Goal: Task Accomplishment & Management: Complete application form

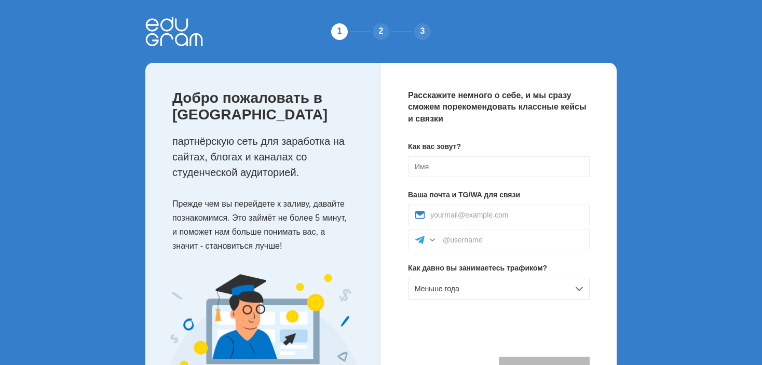
scroll to position [52, 0]
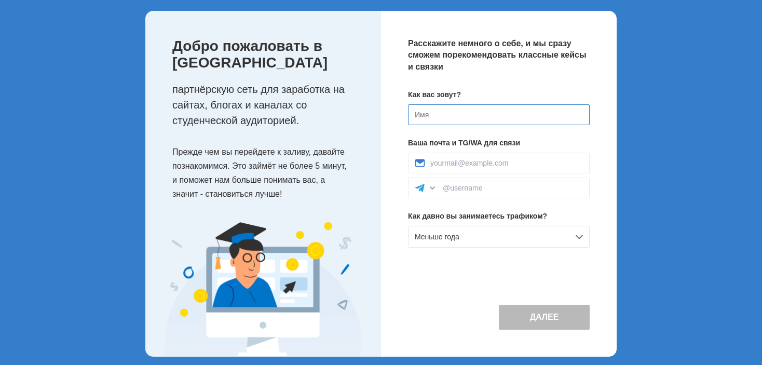
click at [415, 114] on input at bounding box center [499, 114] width 182 height 21
type input "[PERSON_NAME]"
click at [430, 163] on input at bounding box center [506, 163] width 153 height 8
type input "pikarpro@gmail.com"
click at [574, 235] on div "Меньше года" at bounding box center [499, 237] width 182 height 22
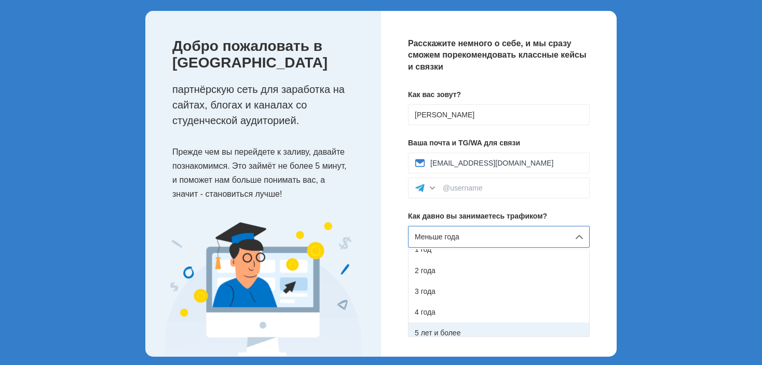
click at [446, 330] on div "5 лет и более" at bounding box center [498, 332] width 181 height 21
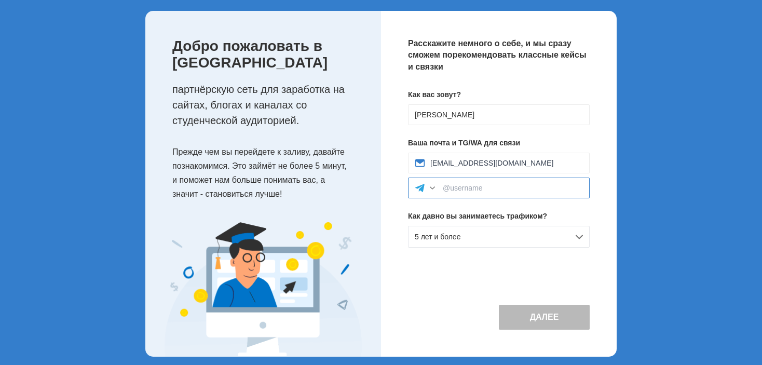
click at [447, 188] on input at bounding box center [513, 188] width 140 height 8
click at [431, 188] on div at bounding box center [432, 188] width 10 height 10
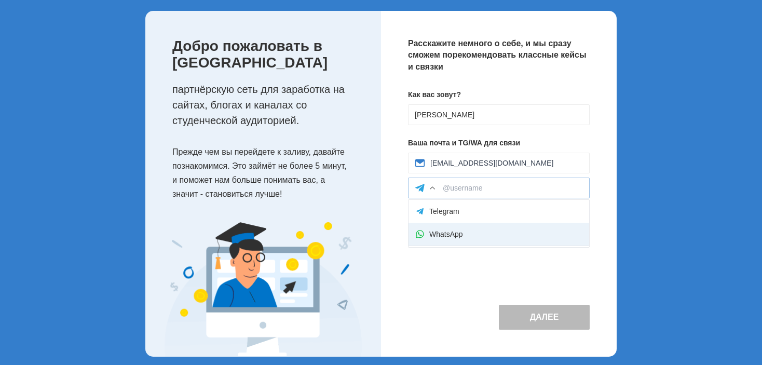
click at [449, 230] on div "WhatsApp" at bounding box center [498, 234] width 181 height 23
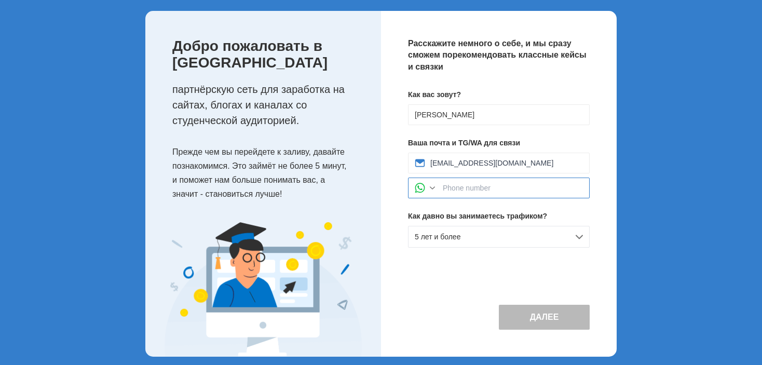
click at [444, 187] on input at bounding box center [513, 188] width 140 height 8
type input "+"
click at [431, 188] on div at bounding box center [432, 188] width 10 height 10
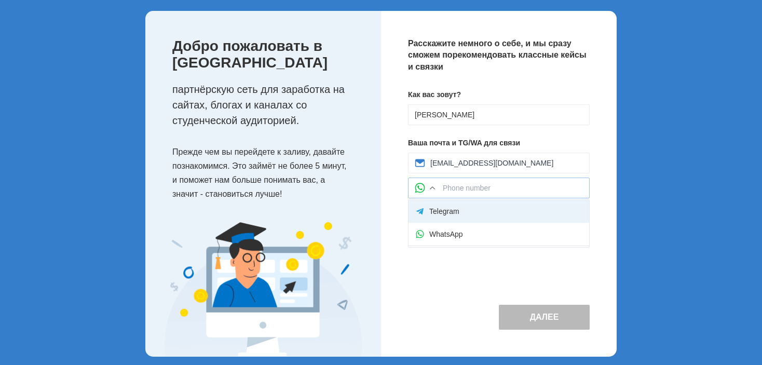
click at [431, 211] on div "Telegram" at bounding box center [498, 211] width 181 height 23
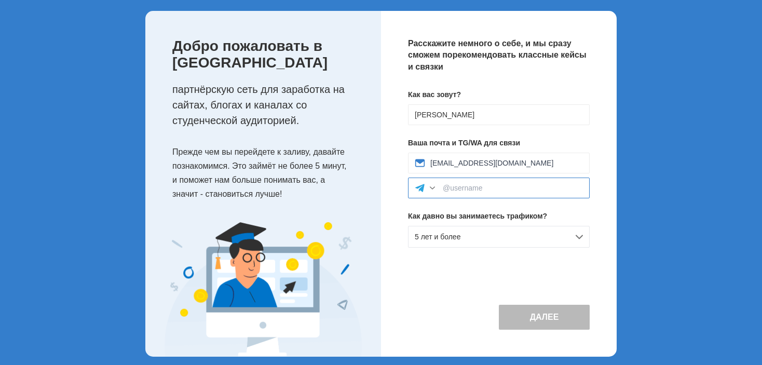
click at [447, 184] on input at bounding box center [513, 188] width 140 height 8
type input "[PERSON_NAME]"
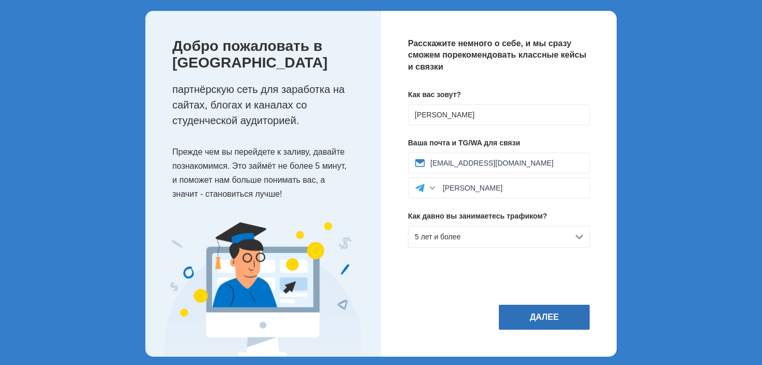
click at [551, 321] on button "Далее" at bounding box center [544, 317] width 91 height 25
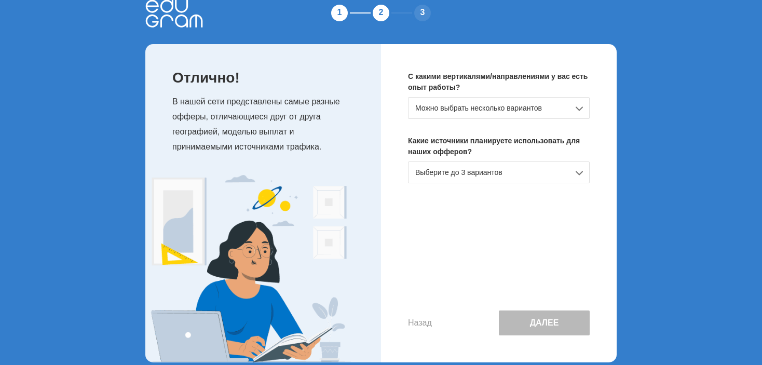
scroll to position [32, 0]
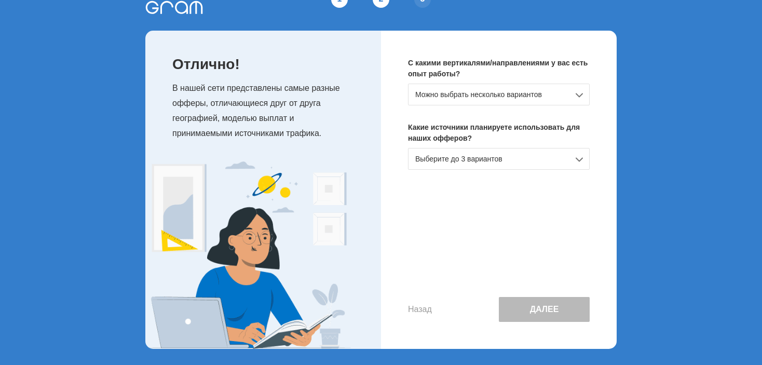
click at [576, 93] on div "Можно выбрать несколько вариантов" at bounding box center [499, 95] width 182 height 22
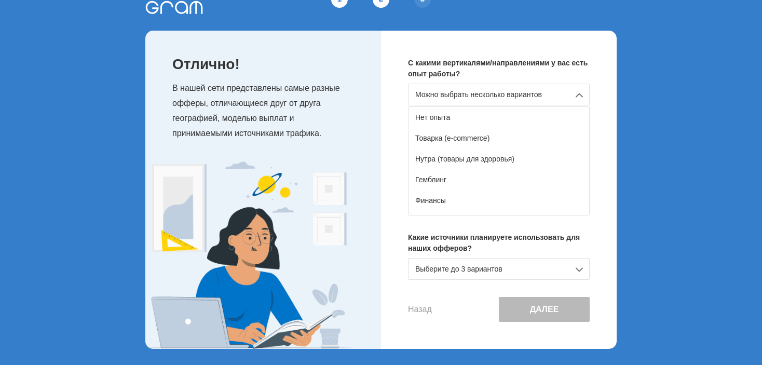
click at [670, 142] on div "1 2 3 Отлично! В нашей сети представлены самые разные офферы, отличающиеся друг…" at bounding box center [381, 166] width 762 height 397
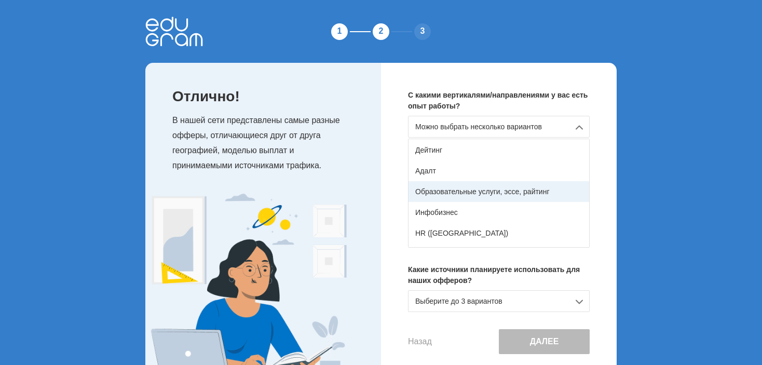
scroll to position [156, 0]
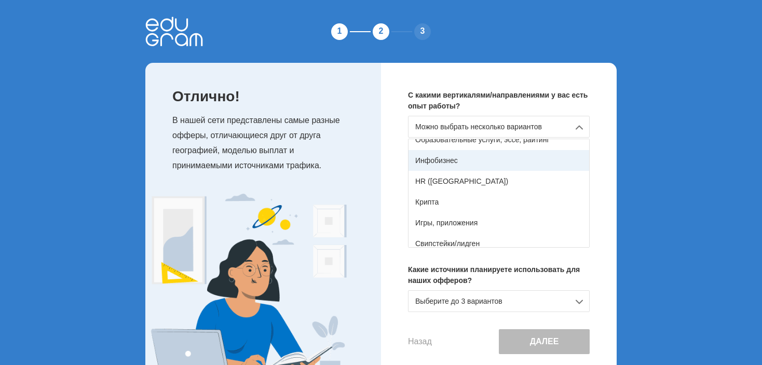
click at [482, 159] on div "Инфобизнес" at bounding box center [498, 160] width 181 height 21
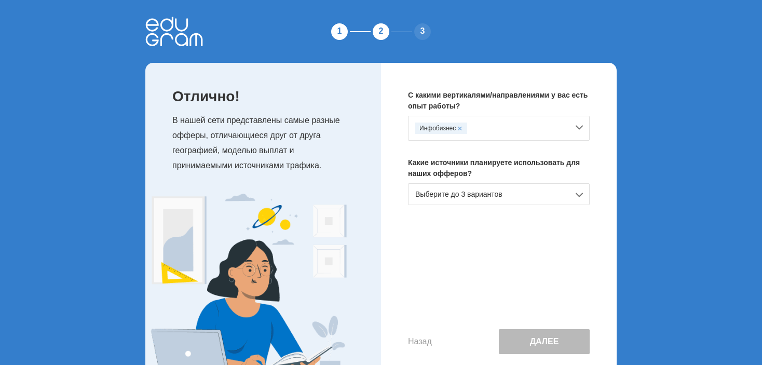
scroll to position [32, 0]
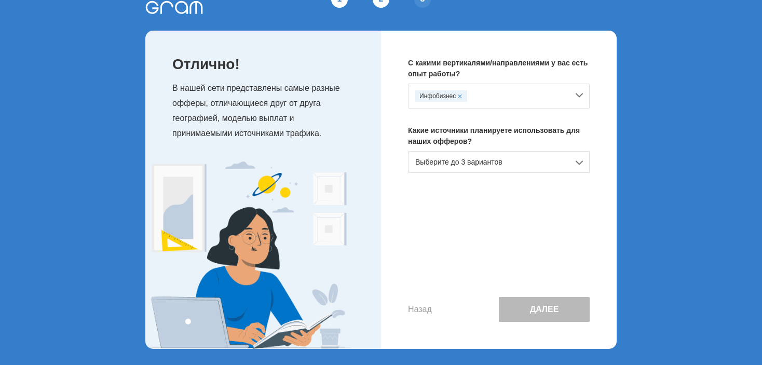
click at [574, 160] on div "Выберите до 3 вариантов" at bounding box center [499, 162] width 182 height 22
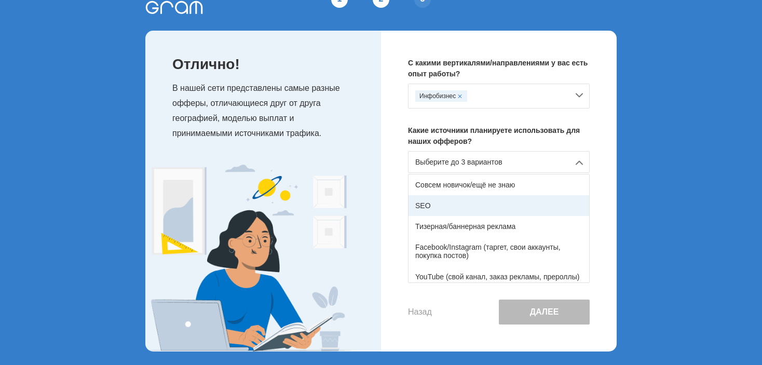
scroll to position [52, 0]
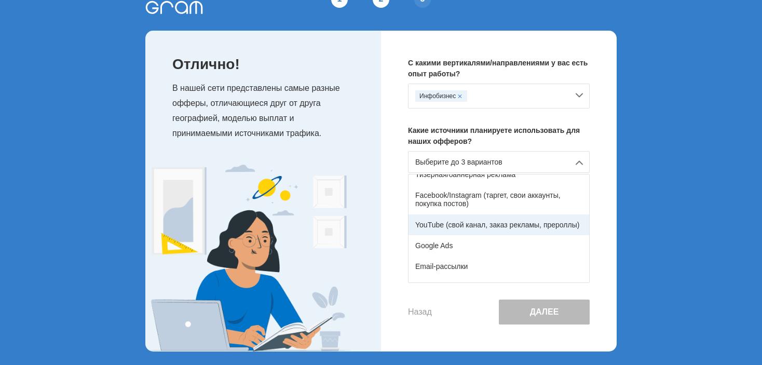
click at [472, 220] on div "YouTube (свой канал, заказ рекламы, прероллы)" at bounding box center [498, 224] width 181 height 21
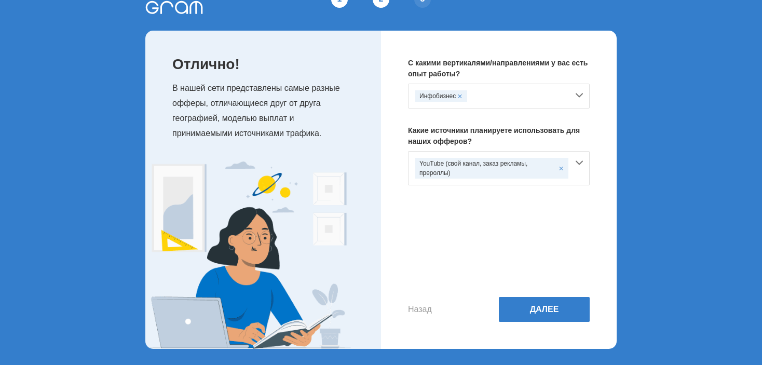
scroll to position [0, 0]
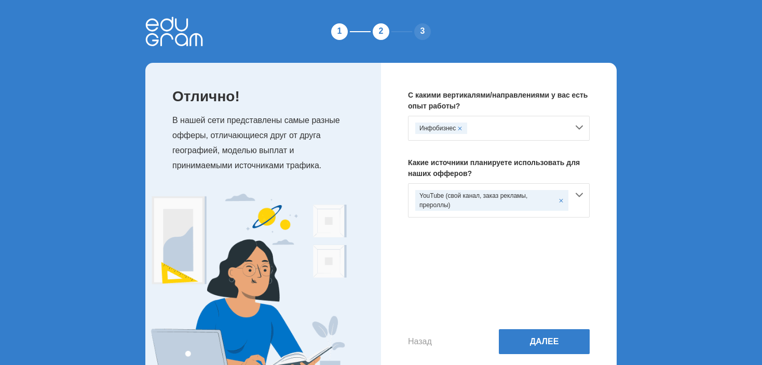
click at [583, 129] on div "Инфобизнес" at bounding box center [499, 128] width 182 height 25
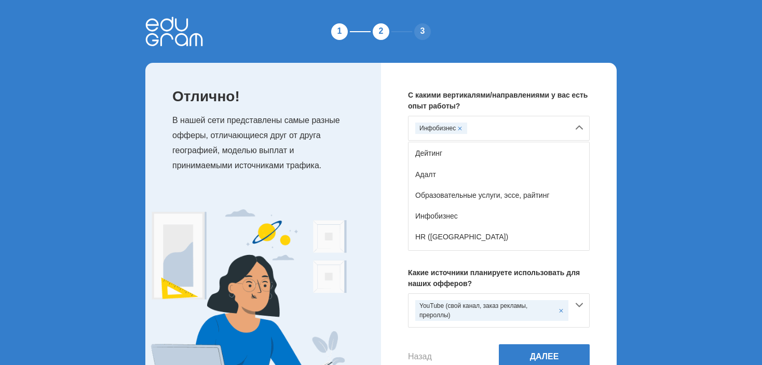
scroll to position [104, 0]
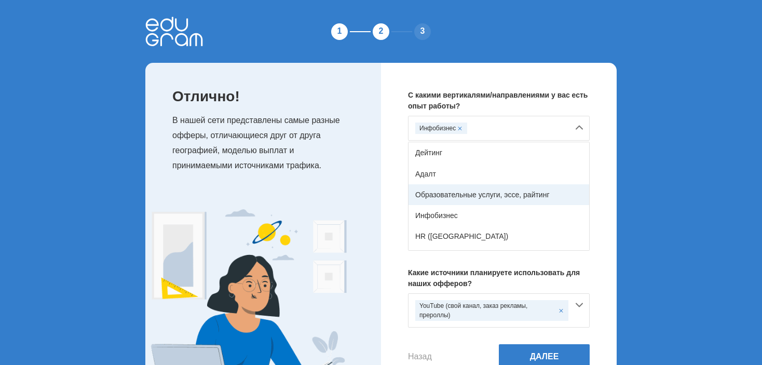
click at [454, 192] on div "Образовательные услуги, эссе, райтинг" at bounding box center [498, 194] width 181 height 21
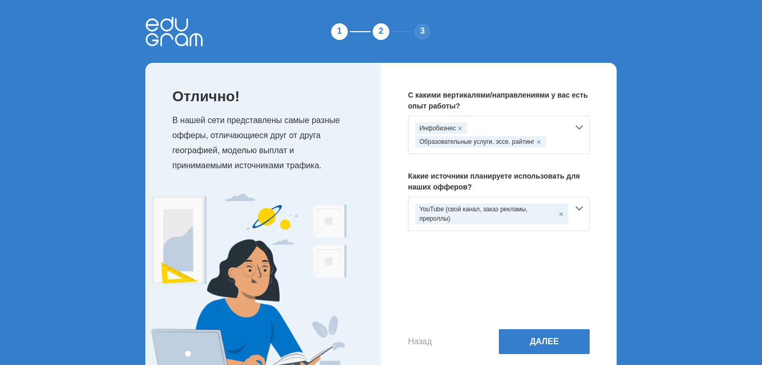
click at [579, 126] on div "Инфобизнес Образовательные услуги, эссе, райтинг" at bounding box center [499, 135] width 182 height 38
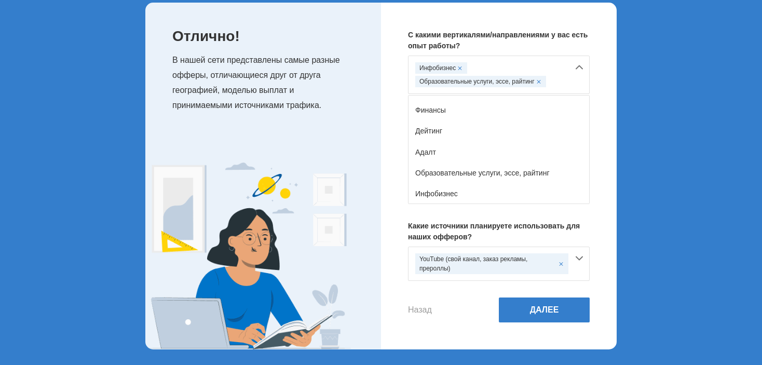
scroll to position [27, 0]
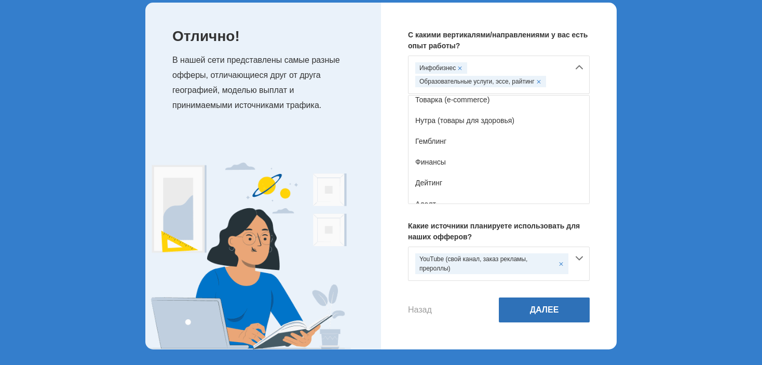
click at [541, 305] on button "Далее" at bounding box center [544, 309] width 91 height 25
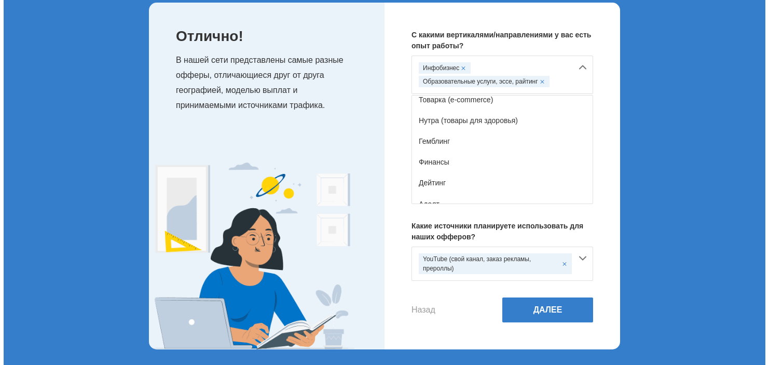
scroll to position [0, 0]
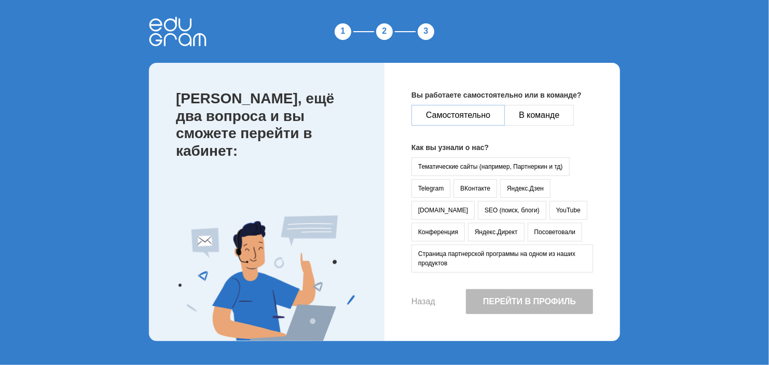
click at [442, 116] on button "Самостоятельно" at bounding box center [457, 115] width 93 height 21
click at [549, 206] on button "YouTube" at bounding box center [568, 210] width 38 height 19
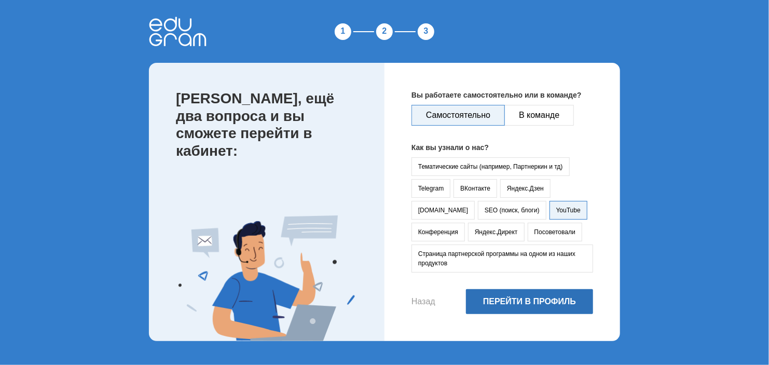
click at [535, 299] on button "Перейти в профиль" at bounding box center [529, 301] width 127 height 25
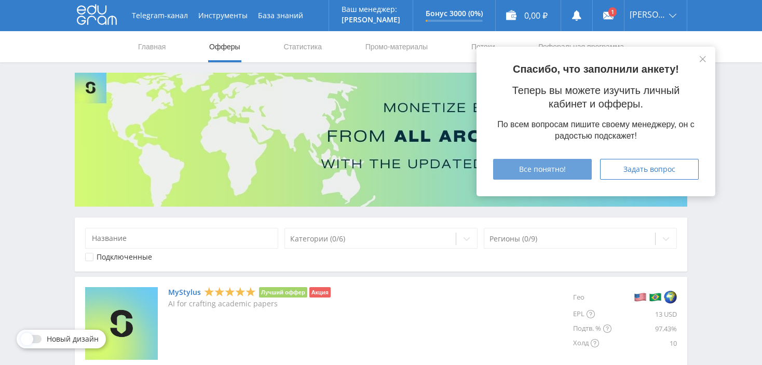
click at [552, 167] on span "Все понятно!" at bounding box center [542, 169] width 47 height 8
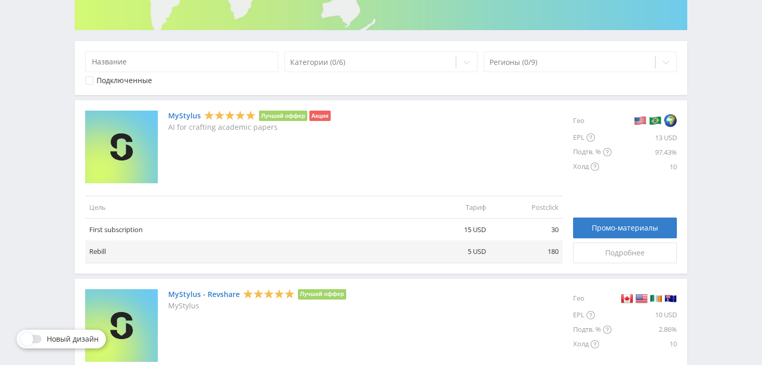
scroll to position [156, 0]
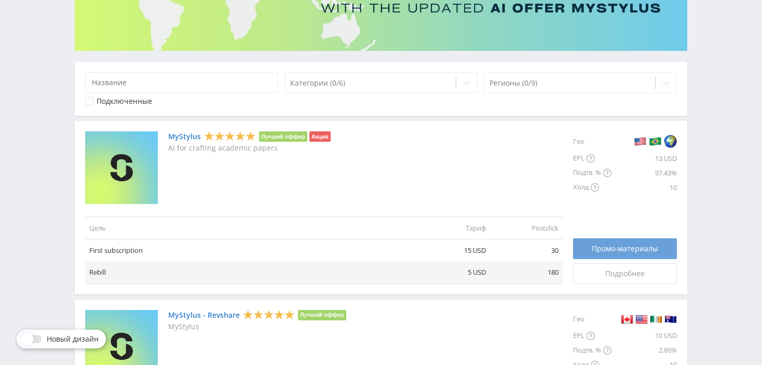
click at [615, 248] on span "Промо-материалы" at bounding box center [625, 248] width 66 height 8
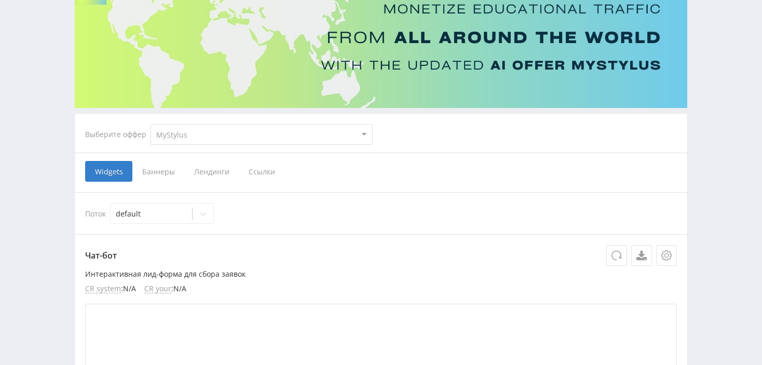
scroll to position [104, 0]
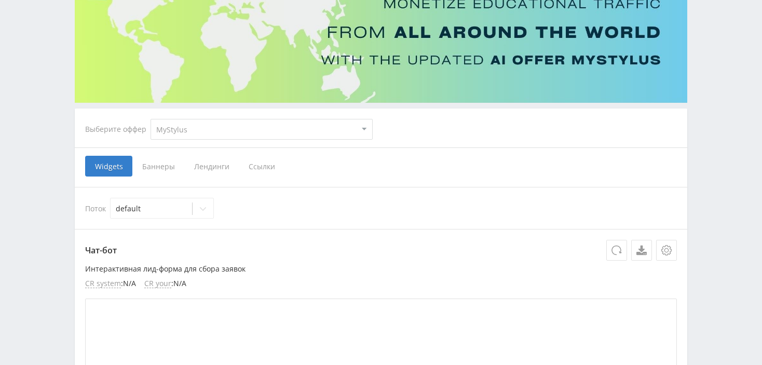
click at [364, 130] on select "MyStylus MyStylus - Revshare Кампус AI Studybay Автор24 Studybay Brazil Study A…" at bounding box center [261, 129] width 222 height 21
click at [150, 119] on select "MyStylus MyStylus - Revshare Кампус AI Studybay Автор24 Studybay Brazil Study A…" at bounding box center [261, 129] width 222 height 21
click at [259, 166] on span "Ссылки" at bounding box center [262, 166] width 46 height 21
click at [0, 0] on input "Ссылки" at bounding box center [0, 0] width 0 height 0
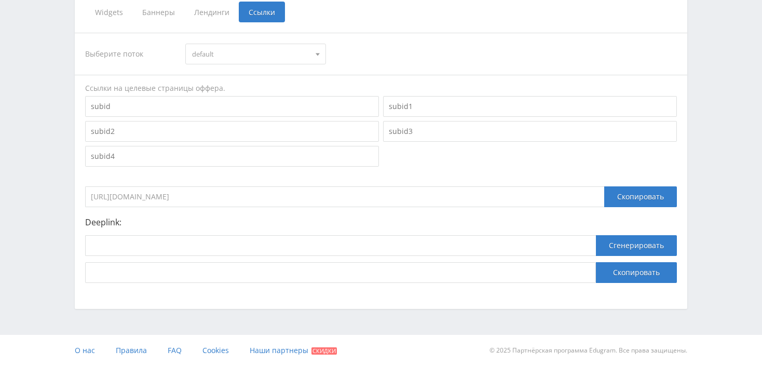
scroll to position [258, 0]
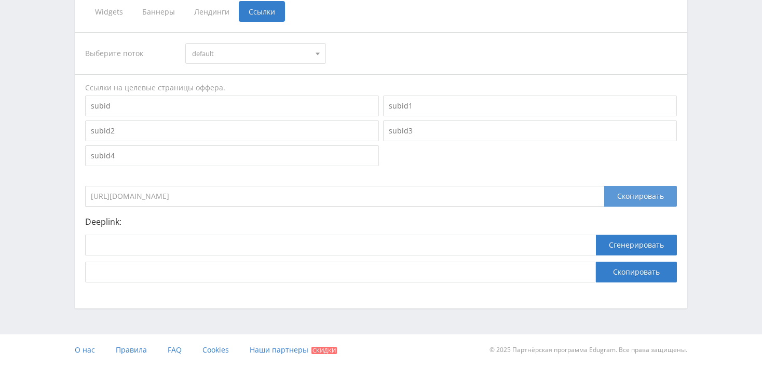
click at [637, 193] on div "Скопировать" at bounding box center [640, 196] width 73 height 21
click at [633, 193] on div "Скопировать" at bounding box center [640, 196] width 73 height 21
click at [627, 193] on div "Скопировать" at bounding box center [640, 196] width 73 height 21
click at [636, 195] on div "Скопировать" at bounding box center [640, 196] width 73 height 21
click at [627, 193] on div "Скопировать" at bounding box center [640, 196] width 73 height 21
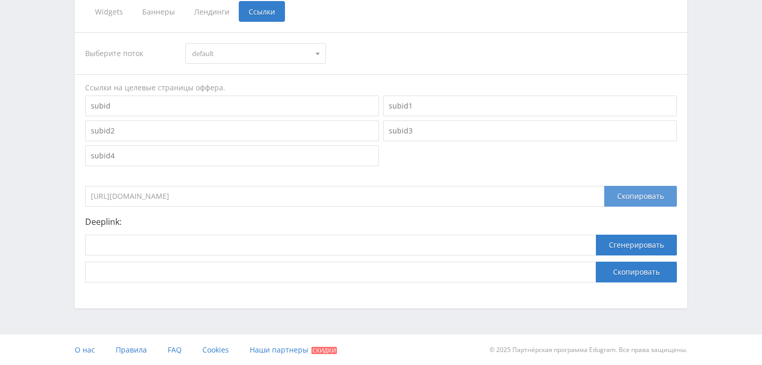
click at [635, 194] on div "Скопировать" at bounding box center [640, 196] width 73 height 21
click at [647, 197] on div "Скопировать" at bounding box center [640, 196] width 73 height 21
click at [640, 197] on div "Скопировать" at bounding box center [640, 196] width 73 height 21
click at [631, 194] on div "Скопировать" at bounding box center [640, 196] width 73 height 21
click at [644, 193] on div "Скопировать" at bounding box center [640, 196] width 73 height 21
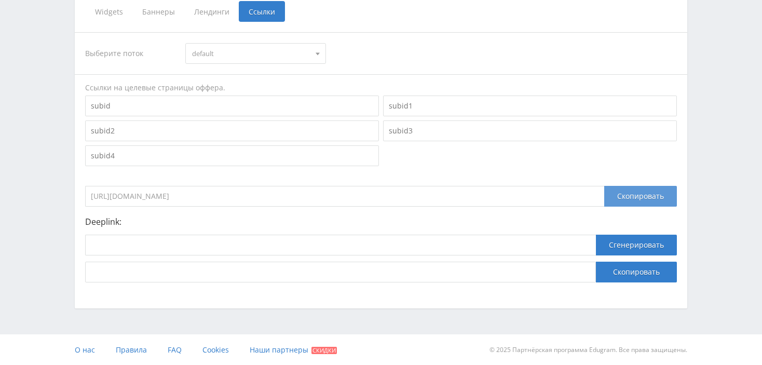
click at [636, 189] on div "Скопировать" at bounding box center [640, 196] width 73 height 21
click at [650, 195] on div "Скопировать" at bounding box center [640, 196] width 73 height 21
click at [624, 197] on div "Скопировать" at bounding box center [640, 196] width 73 height 21
click at [627, 195] on div "Скопировать" at bounding box center [640, 196] width 73 height 21
click at [639, 193] on div "Скопировать" at bounding box center [640, 196] width 73 height 21
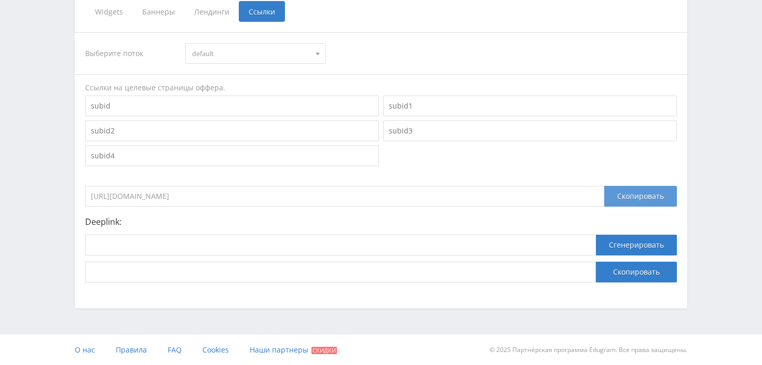
click at [639, 196] on div "Скопировать" at bounding box center [640, 196] width 73 height 21
drag, startPoint x: 641, startPoint y: 199, endPoint x: 651, endPoint y: 57, distance: 143.0
click at [641, 199] on div "Скопировать" at bounding box center [640, 196] width 73 height 21
click at [628, 194] on div "Скопировать" at bounding box center [640, 196] width 73 height 21
click at [638, 188] on div "Скопировать" at bounding box center [640, 196] width 73 height 21
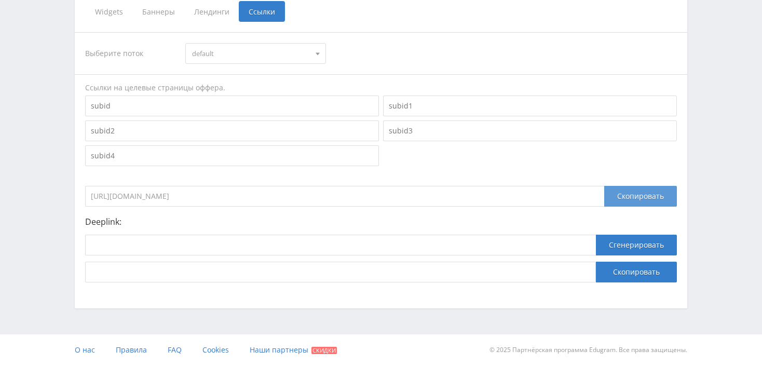
click at [652, 196] on div "Скопировать" at bounding box center [640, 196] width 73 height 21
click at [642, 193] on div "Скопировать" at bounding box center [640, 196] width 73 height 21
click at [651, 190] on div "Скопировать" at bounding box center [640, 196] width 73 height 21
click at [650, 194] on div "Скопировать" at bounding box center [640, 196] width 73 height 21
